Goal: Navigation & Orientation: Find specific page/section

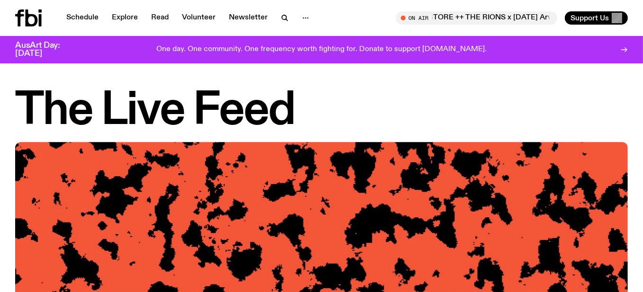
click at [35, 22] on icon at bounding box center [32, 17] width 12 height 17
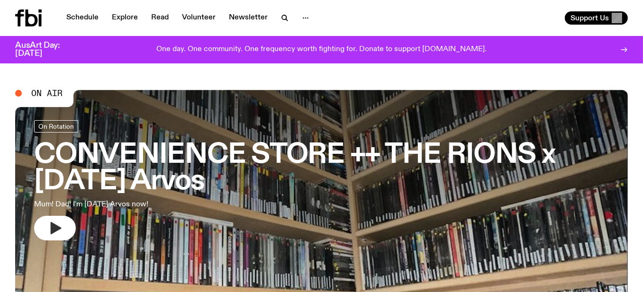
click at [47, 225] on button "button" at bounding box center [55, 228] width 42 height 25
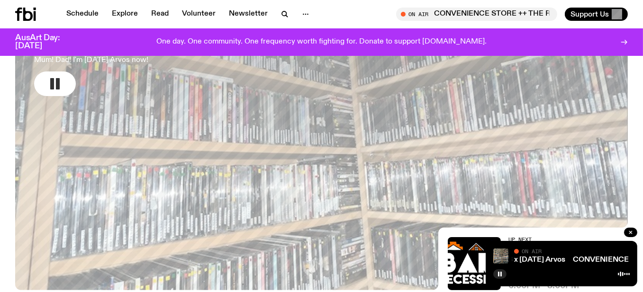
scroll to position [182, 0]
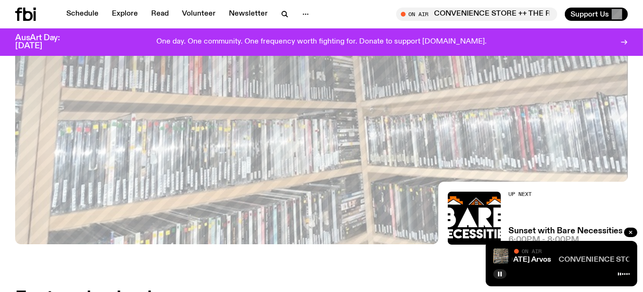
click at [590, 260] on link "CONVENIENCE STORE ++ THE RIONS x [DATE] Arvos" at bounding box center [652, 260] width 187 height 8
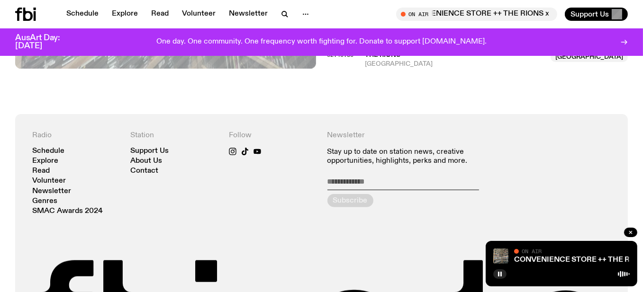
scroll to position [1273, 0]
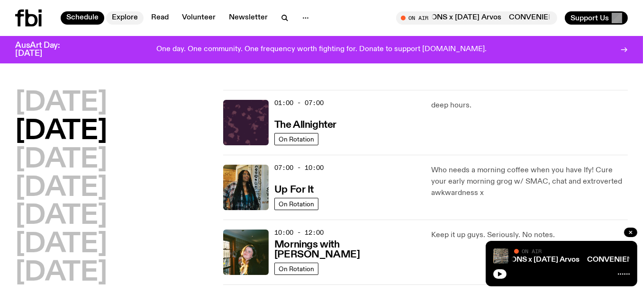
click at [126, 17] on link "Explore" at bounding box center [124, 17] width 37 height 13
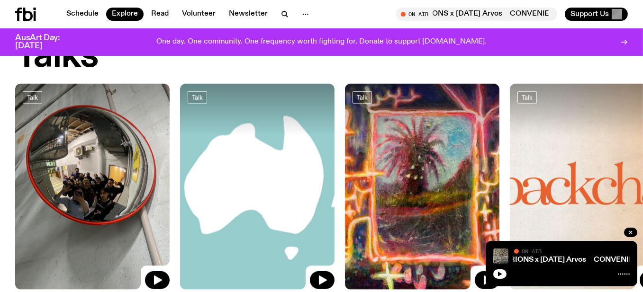
scroll to position [1185, 0]
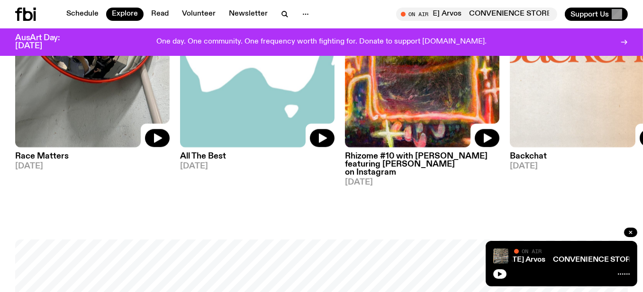
click at [624, 42] on icon at bounding box center [624, 42] width 8 height 8
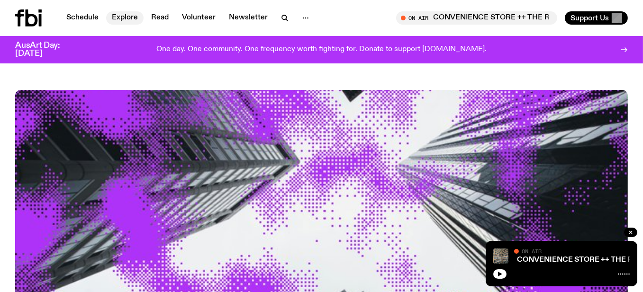
click at [133, 19] on link "Explore" at bounding box center [124, 17] width 37 height 13
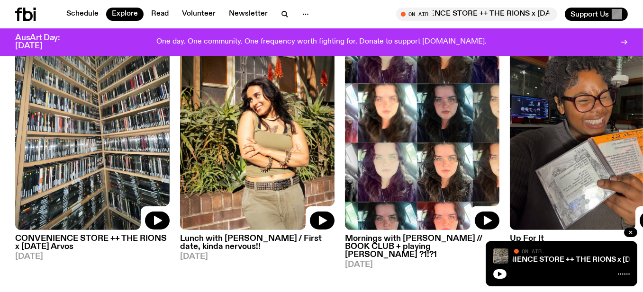
scroll to position [467, 0]
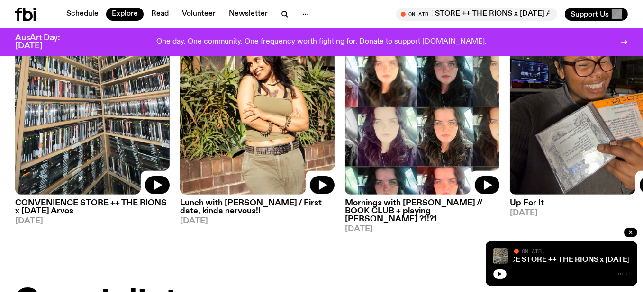
click at [607, 208] on link "Up For It 07.10.25" at bounding box center [587, 206] width 155 height 23
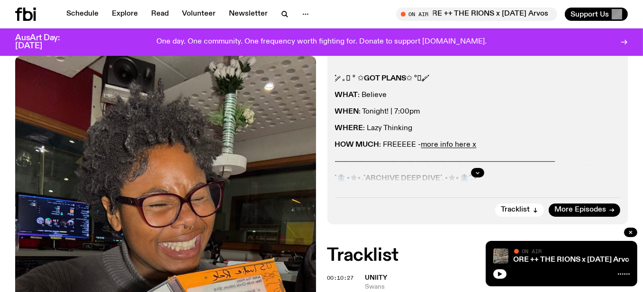
scroll to position [185, 0]
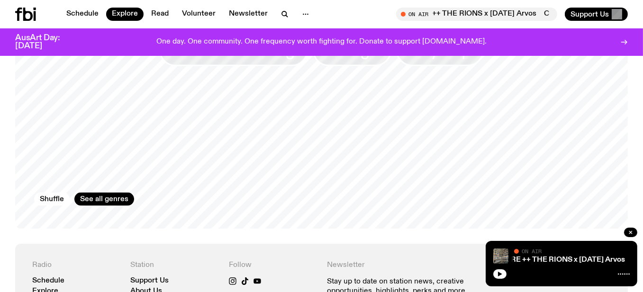
scroll to position [1462, 0]
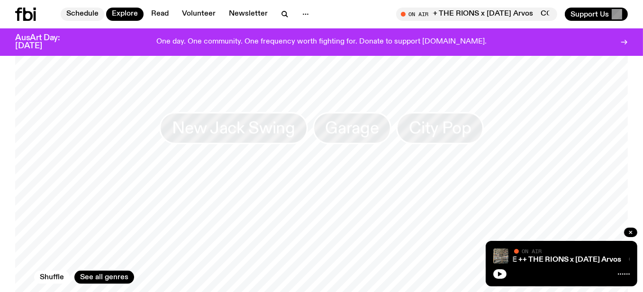
click at [76, 10] on link "Schedule" at bounding box center [83, 14] width 44 height 13
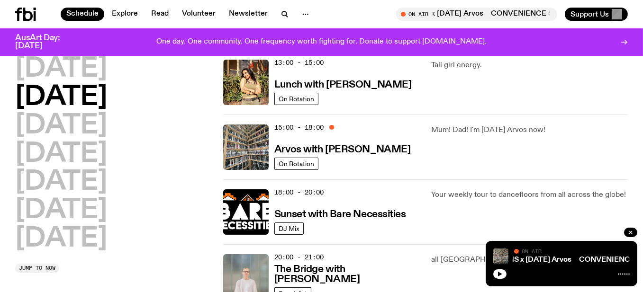
scroll to position [280, 0]
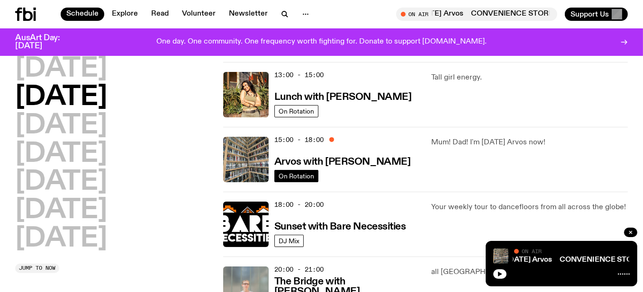
click at [298, 175] on span "On Rotation" at bounding box center [297, 176] width 36 height 7
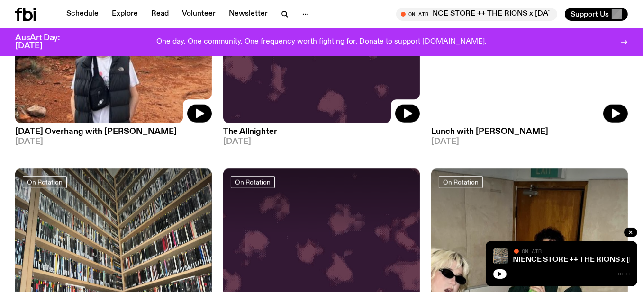
scroll to position [1179, 0]
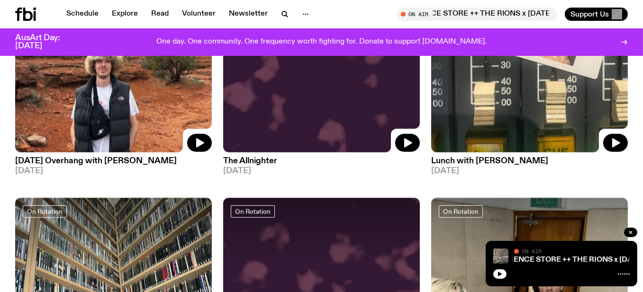
click at [26, 12] on icon at bounding box center [27, 14] width 9 height 13
